Goal: Use online tool/utility: Use online tool/utility

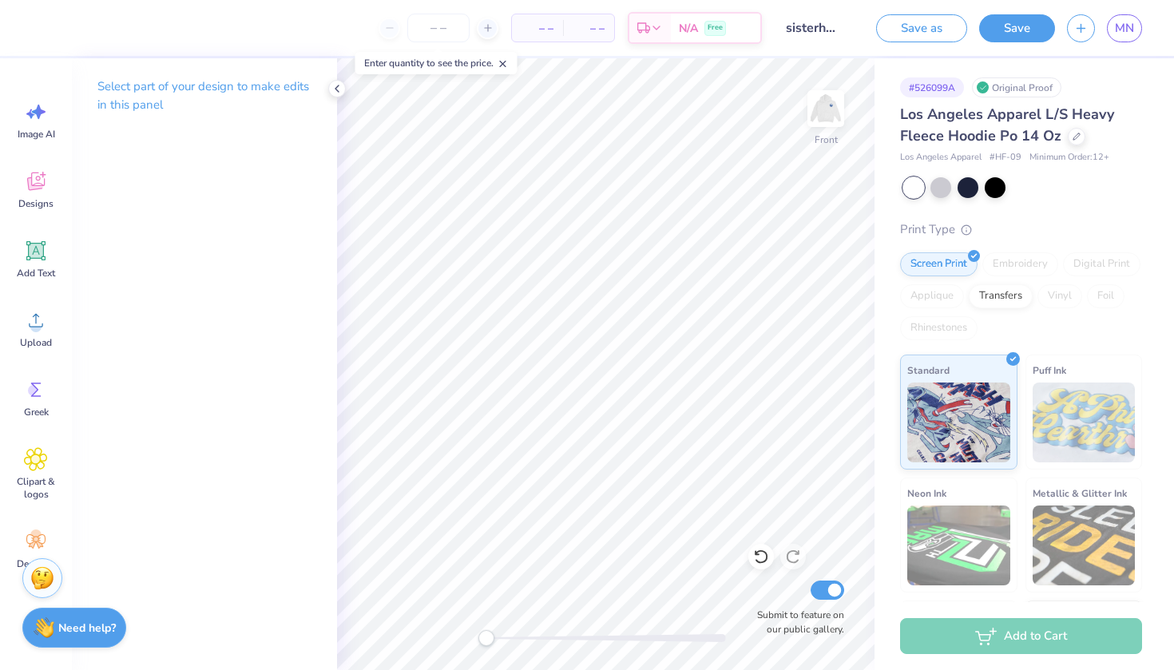
scroll to position [0, 1]
click at [452, 46] on div "– – Per Item – – Total Est. Delivery N/A Free" at bounding box center [455, 28] width 614 height 56
click at [32, 327] on icon at bounding box center [36, 321] width 14 height 14
drag, startPoint x: 440, startPoint y: 28, endPoint x: 59, endPoint y: 234, distance: 433.2
click at [440, 28] on input "number" at bounding box center [438, 28] width 62 height 29
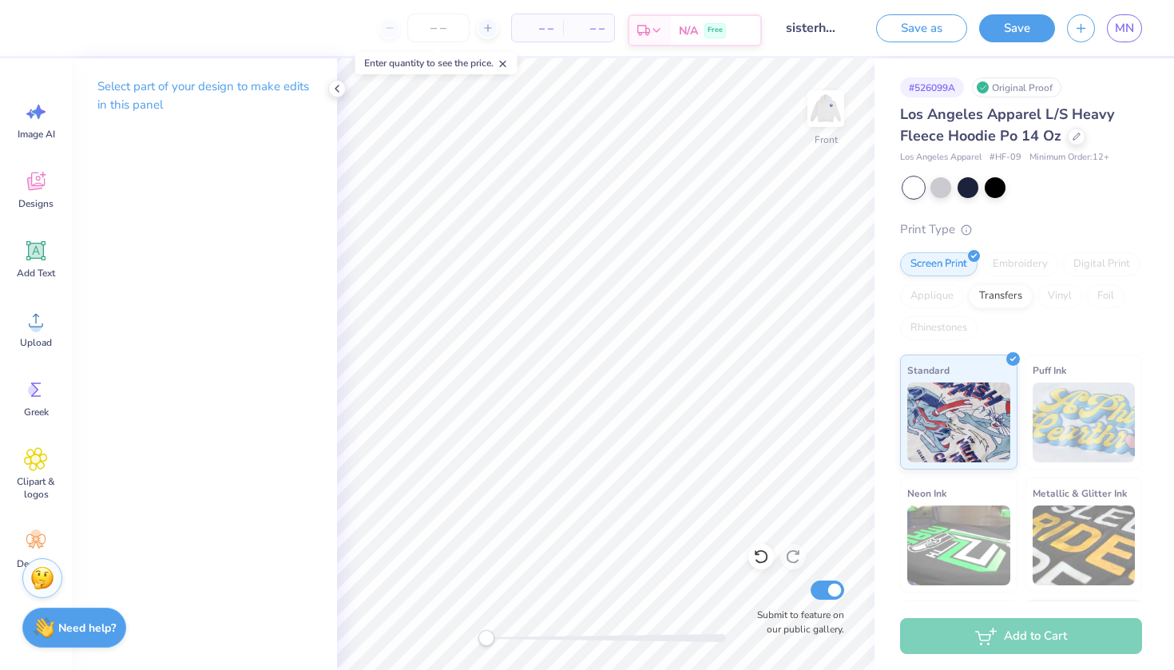
click at [715, 32] on span "Free" at bounding box center [715, 30] width 15 height 11
click at [33, 185] on icon at bounding box center [36, 182] width 18 height 18
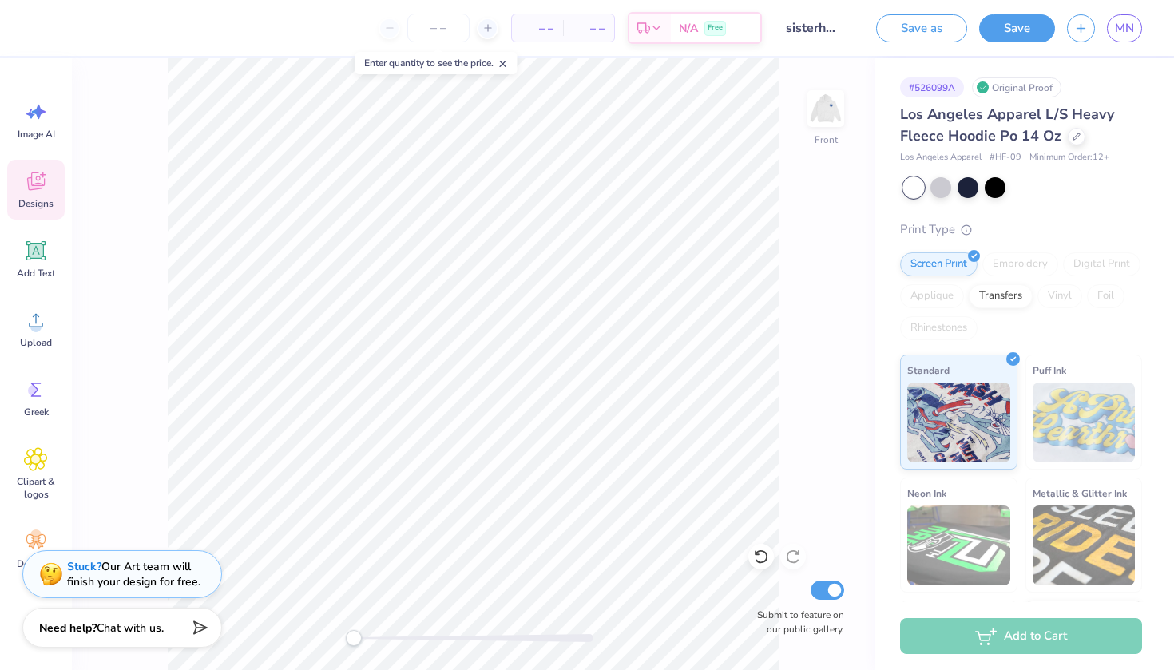
click at [33, 174] on icon at bounding box center [36, 181] width 24 height 24
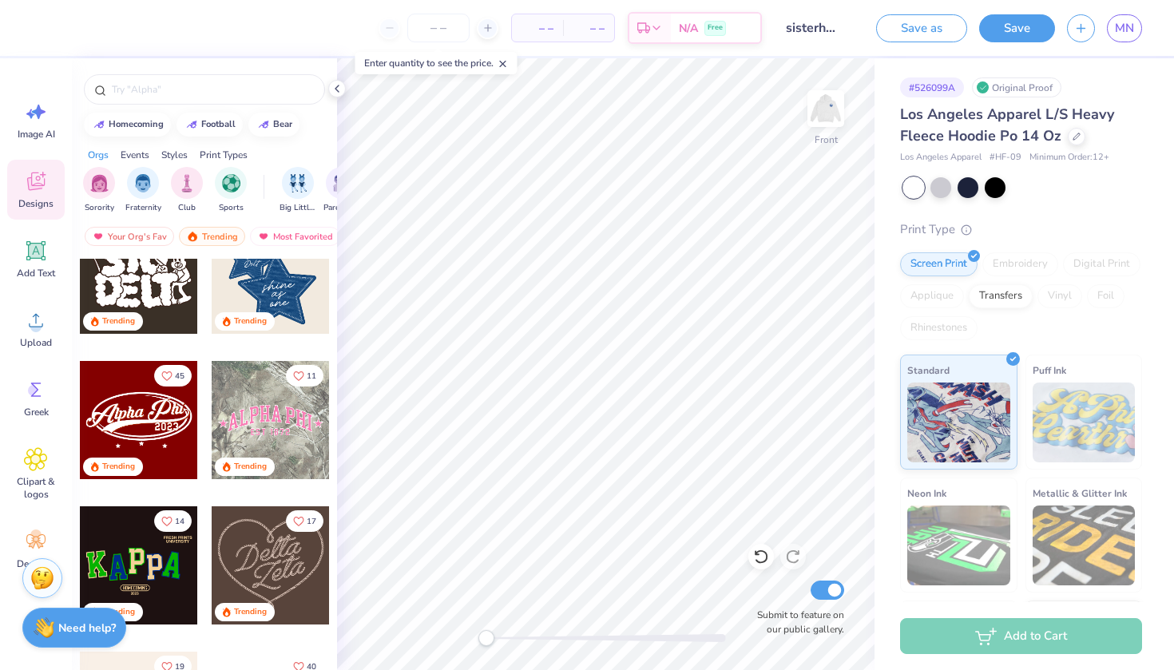
scroll to position [485, 0]
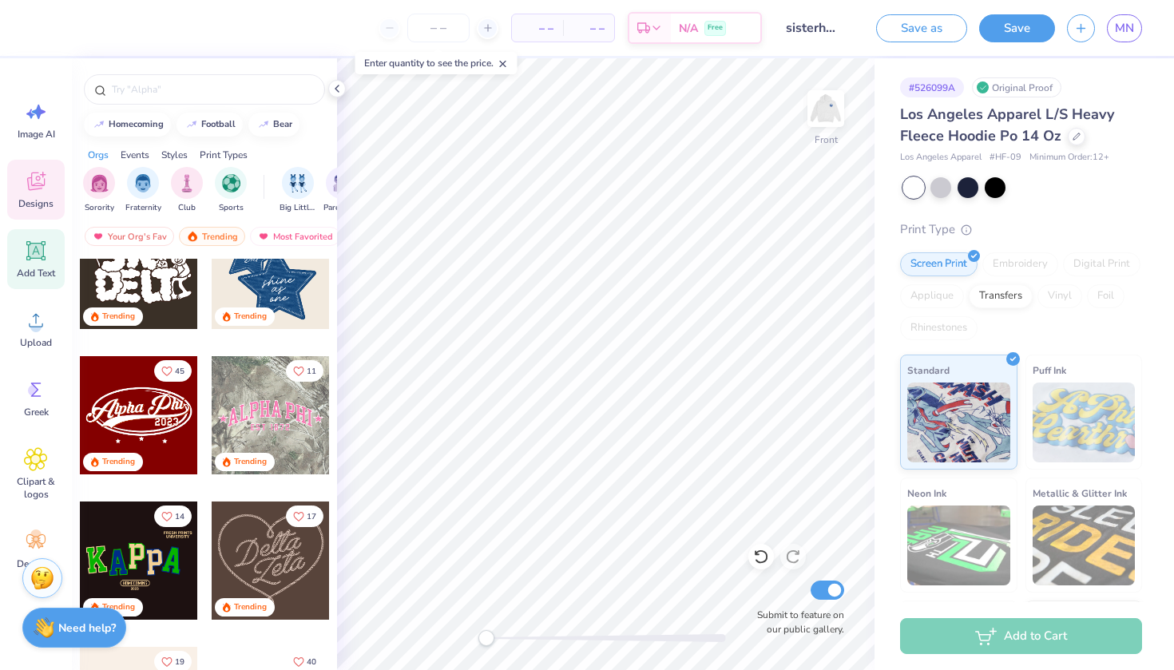
click at [40, 253] on icon at bounding box center [36, 251] width 15 height 15
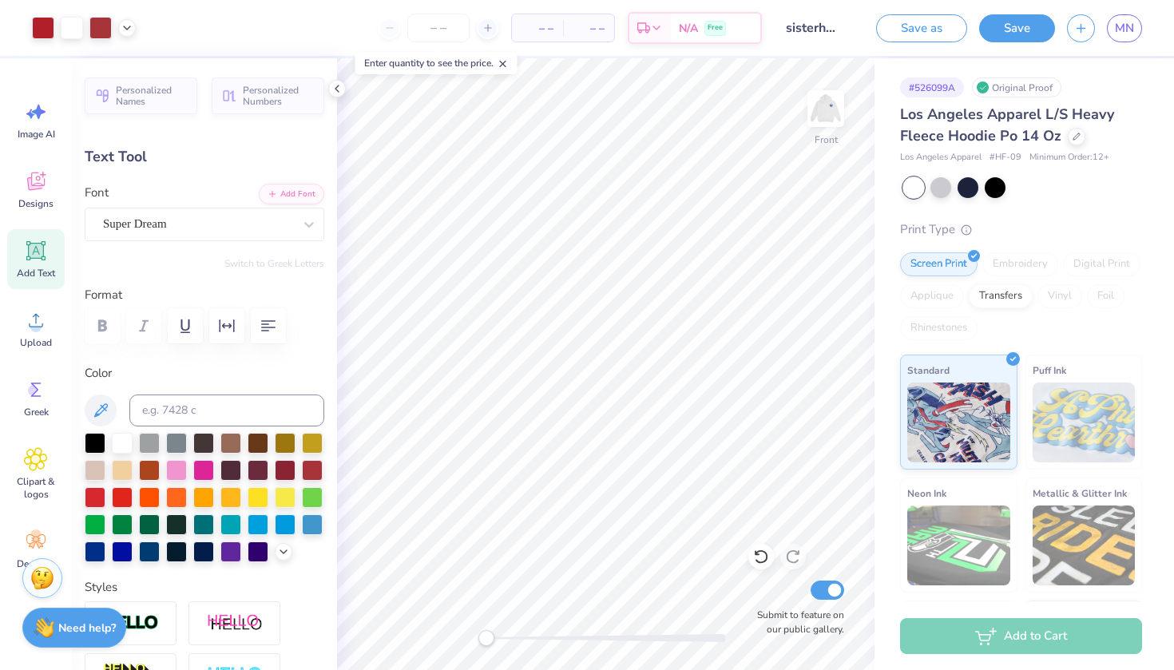
type input "5.39"
type input "1.49"
type input "17.24"
type input "-3.6"
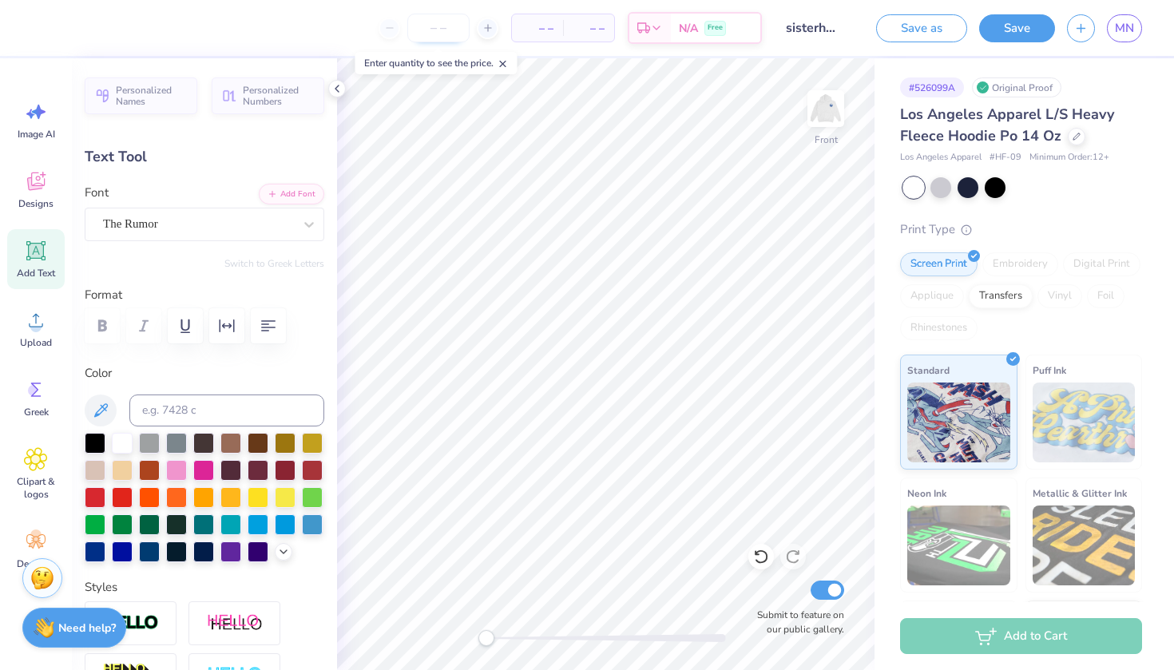
click at [455, 35] on input "number" at bounding box center [438, 28] width 62 height 29
click at [542, 34] on span "– –" at bounding box center [538, 28] width 32 height 17
click at [453, 34] on input "number" at bounding box center [438, 28] width 62 height 29
